Goal: Task Accomplishment & Management: Use online tool/utility

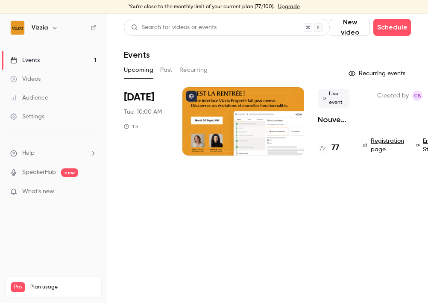
click at [335, 103] on span "Live event" at bounding box center [334, 98] width 32 height 19
click at [55, 59] on link "Events 1" at bounding box center [53, 60] width 107 height 19
click at [53, 78] on link "Videos" at bounding box center [53, 79] width 107 height 19
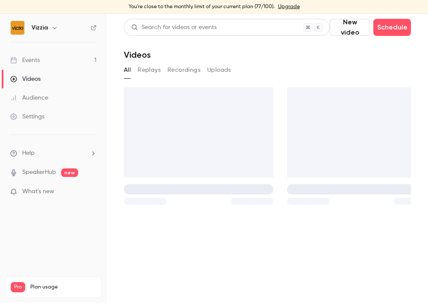
click at [54, 67] on link "Events 1" at bounding box center [53, 60] width 107 height 19
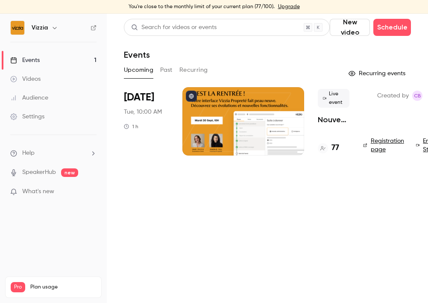
click at [218, 118] on div at bounding box center [243, 121] width 122 height 68
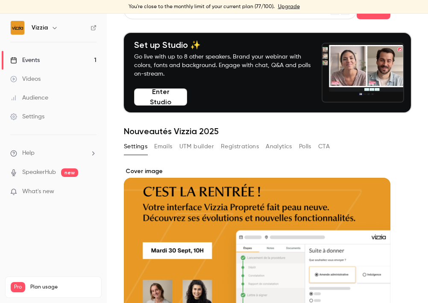
scroll to position [12, 0]
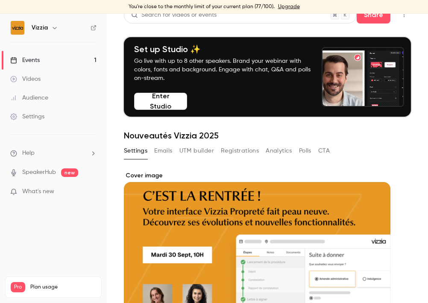
click at [158, 104] on button "Enter Studio" at bounding box center [160, 101] width 53 height 17
